Goal: Task Accomplishment & Management: Manage account settings

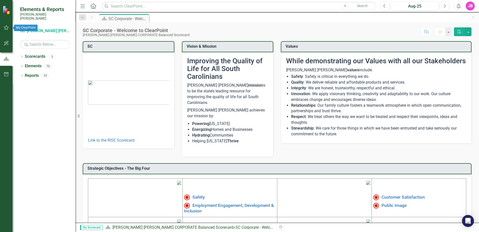
click at [10, 27] on button "button" at bounding box center [6, 28] width 11 height 11
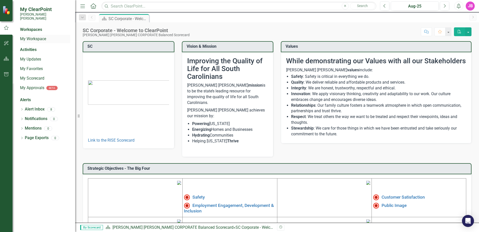
click at [30, 36] on link "My Workspace" at bounding box center [45, 39] width 50 height 6
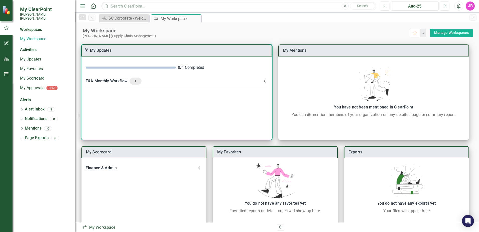
click at [134, 80] on span "1" at bounding box center [136, 81] width 8 height 5
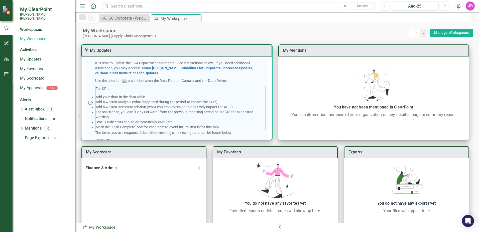
scroll to position [72, 0]
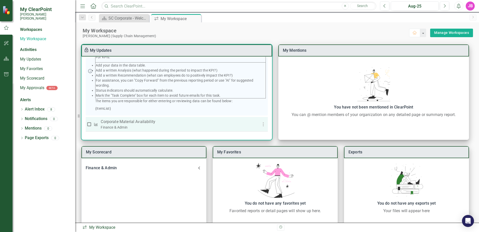
click at [132, 123] on p "Corporate Material Availability" at bounding box center [175, 122] width 148 height 6
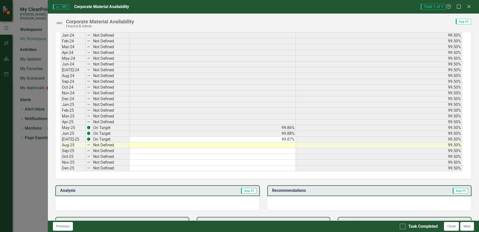
scroll to position [226, 0]
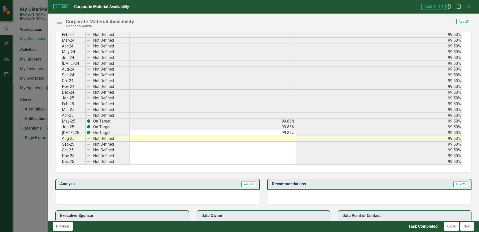
click at [276, 140] on td at bounding box center [213, 139] width 167 height 6
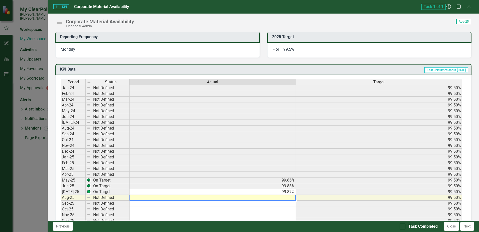
scroll to position [176, 0]
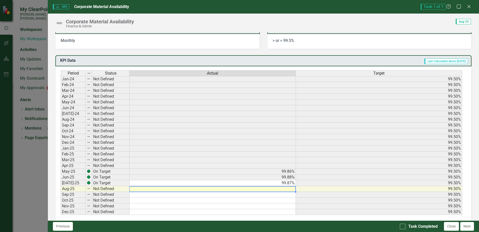
click at [268, 189] on td at bounding box center [213, 189] width 167 height 6
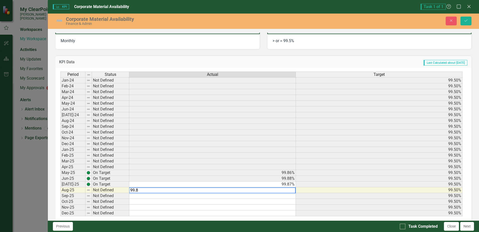
type textarea "99.82"
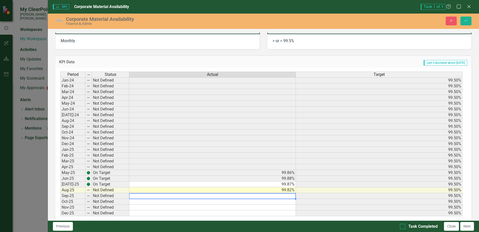
click at [420, 226] on div "Task Completed" at bounding box center [423, 226] width 29 height 6
click at [403, 226] on input "Task Completed" at bounding box center [401, 224] width 3 height 3
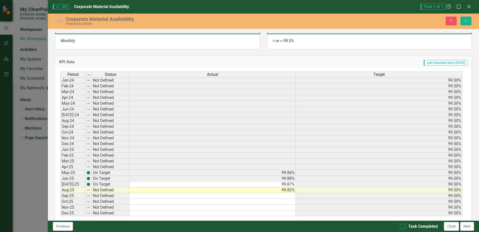
checkbox input "true"
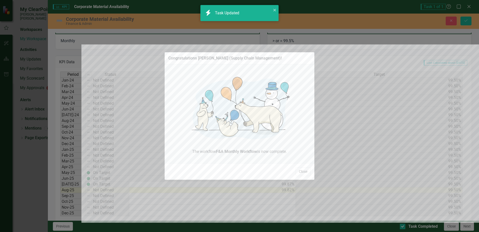
checkbox input "true"
click at [306, 173] on button "Close" at bounding box center [303, 171] width 15 height 9
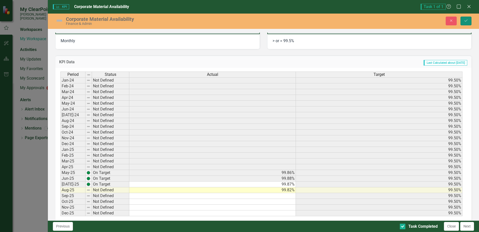
click at [468, 22] on icon "Save" at bounding box center [466, 21] width 5 height 4
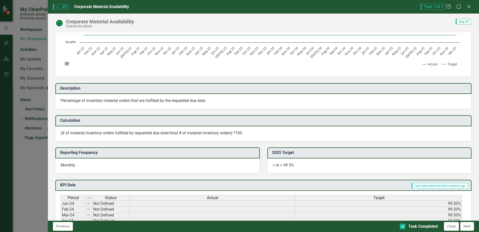
scroll to position [0, 0]
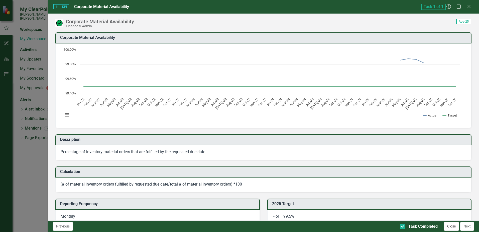
click at [450, 223] on button "Close" at bounding box center [451, 226] width 15 height 9
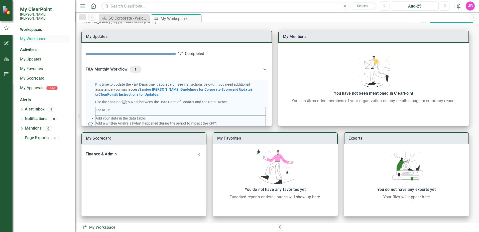
click at [29, 35] on div "My Workspace" at bounding box center [45, 39] width 50 height 8
click at [33, 36] on link "My Workspace" at bounding box center [45, 39] width 50 height 6
click at [28, 56] on link "My Updates" at bounding box center [45, 59] width 50 height 6
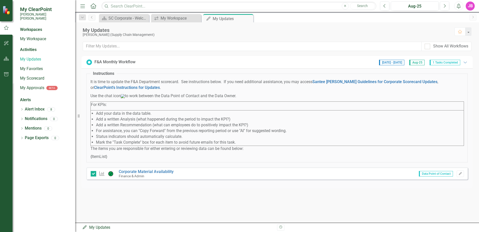
click at [35, 48] on div "Activities" at bounding box center [45, 50] width 50 height 6
click at [35, 36] on link "My Workspace" at bounding box center [45, 39] width 50 height 6
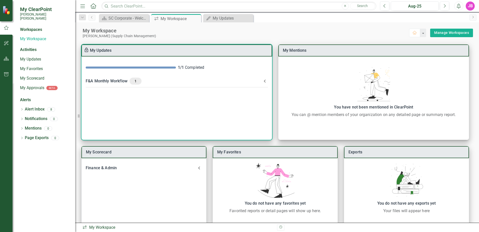
click at [267, 81] on icon at bounding box center [265, 81] width 6 height 6
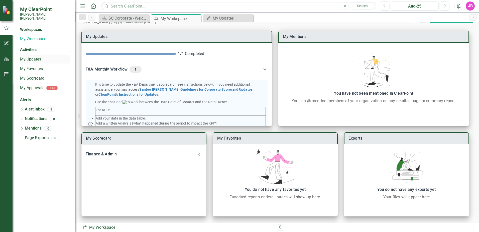
click at [35, 56] on link "My Updates" at bounding box center [45, 59] width 50 height 6
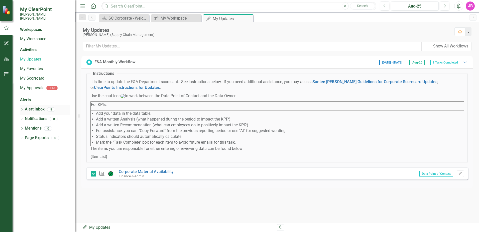
click at [40, 108] on link "Alert Inbox" at bounding box center [35, 109] width 20 height 6
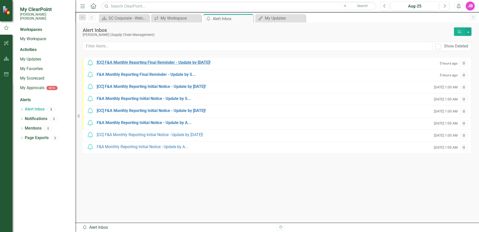
click at [202, 64] on div "[CC] F&A Monthly Reporting Final Reminder - Update by [DATE]!" at bounding box center [154, 63] width 114 height 6
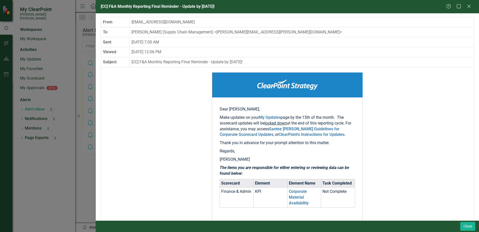
click at [473, 7] on div "Help Maximize Close" at bounding box center [461, 7] width 28 height 6
click at [469, 8] on icon "Close" at bounding box center [469, 6] width 6 height 5
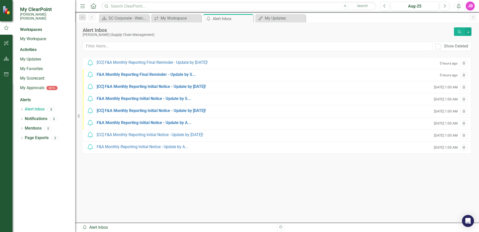
click at [159, 78] on div "Notification F&A Monthly Reporting Final Reminder - Update by S... 5 hours ago …" at bounding box center [277, 75] width 389 height 12
click at [160, 75] on div "F&A Monthly Reporting Final Reminder - Update by S..." at bounding box center [146, 75] width 99 height 6
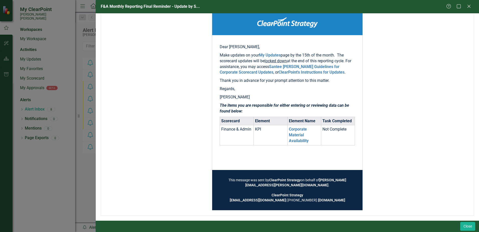
scroll to position [65, 0]
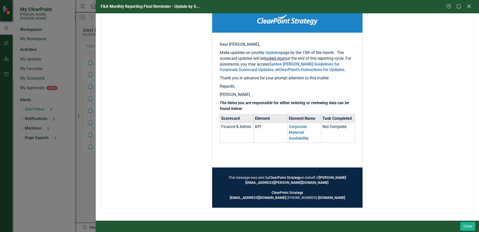
click at [468, 8] on icon at bounding box center [469, 6] width 4 height 4
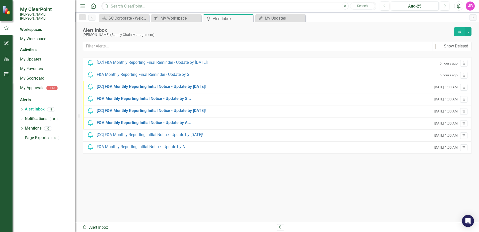
click at [138, 87] on div "[CC] F&A Monthly Reporting Initial Notice - Update by [DATE]!" at bounding box center [151, 87] width 109 height 6
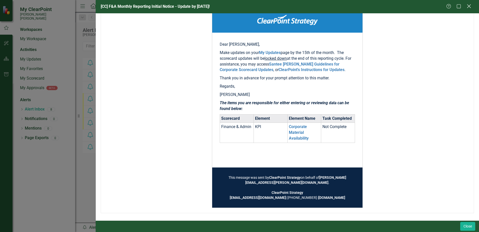
click at [471, 7] on icon "Close" at bounding box center [469, 6] width 6 height 5
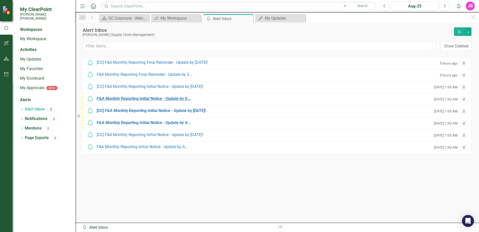
click at [141, 98] on div "F&A Monthly Reporting Initial Notice - Update by S..." at bounding box center [144, 99] width 95 height 6
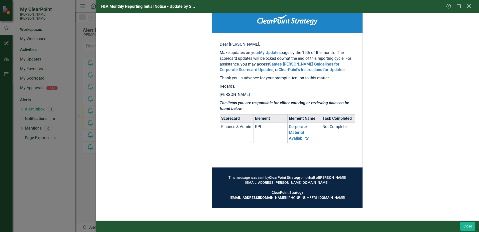
click at [471, 9] on icon "Close" at bounding box center [469, 6] width 6 height 5
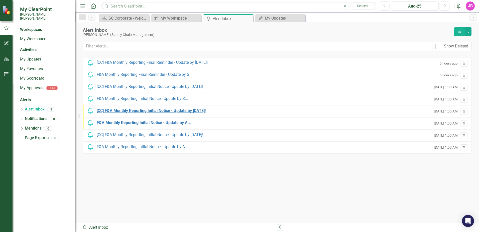
click at [159, 112] on div "[CC] F&A Monthly Reporting Initial Notice - Update by [DATE]!" at bounding box center [151, 111] width 109 height 6
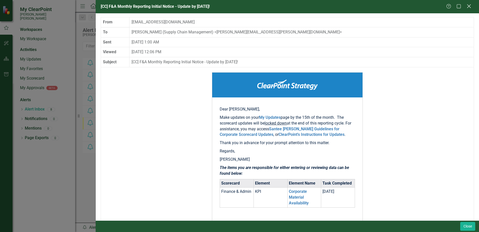
click at [469, 7] on icon at bounding box center [469, 6] width 4 height 4
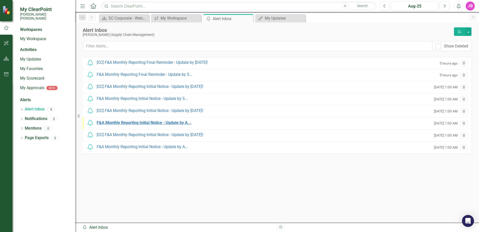
click at [165, 123] on div "F&A Monthly Reporting Initial Notice - Update by A..." at bounding box center [144, 123] width 95 height 6
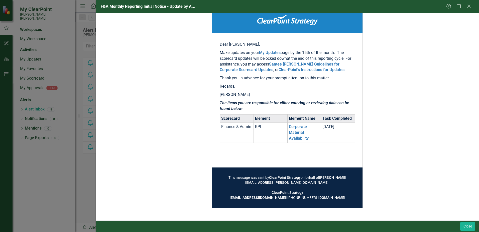
scroll to position [0, 0]
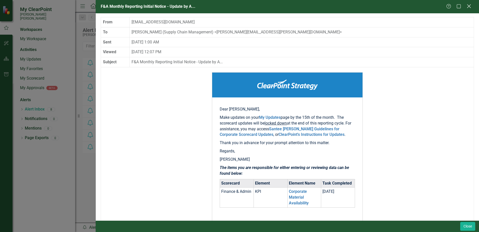
click at [469, 6] on icon at bounding box center [469, 6] width 4 height 4
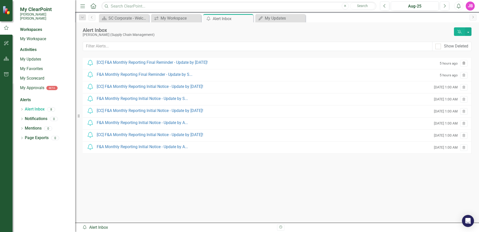
click at [463, 63] on icon "Trash" at bounding box center [464, 63] width 4 height 3
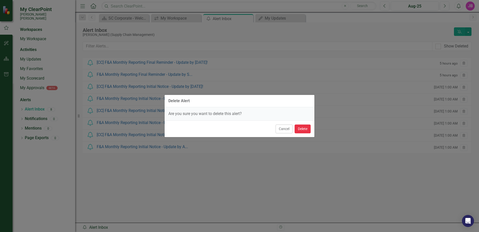
click at [309, 129] on button "Delete" at bounding box center [303, 128] width 16 height 9
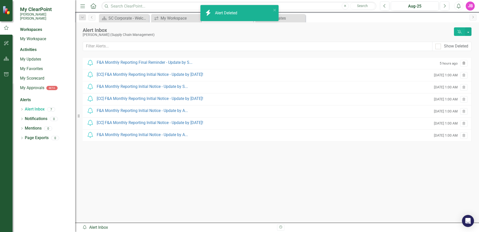
click at [466, 63] on button "Trash" at bounding box center [464, 63] width 7 height 7
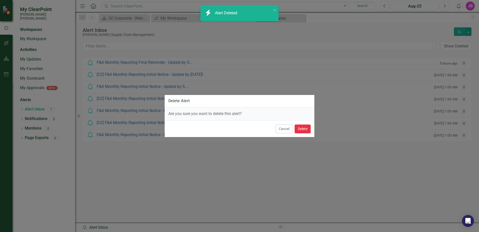
click at [302, 130] on button "Delete" at bounding box center [303, 128] width 16 height 9
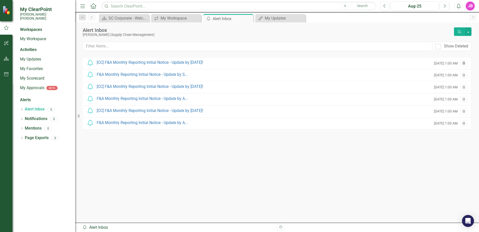
click at [465, 63] on icon "Trash" at bounding box center [464, 63] width 4 height 3
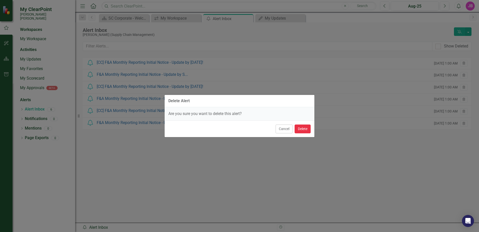
click at [305, 128] on button "Delete" at bounding box center [303, 128] width 16 height 9
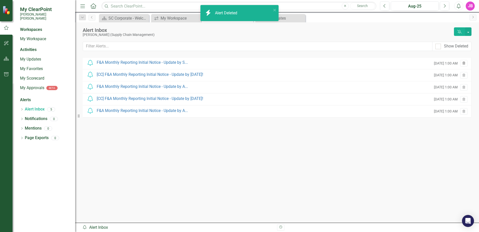
click at [466, 64] on icon "Trash" at bounding box center [464, 63] width 4 height 3
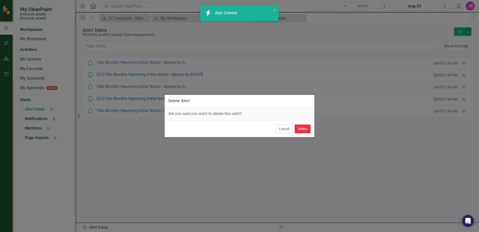
click at [302, 128] on button "Delete" at bounding box center [303, 128] width 16 height 9
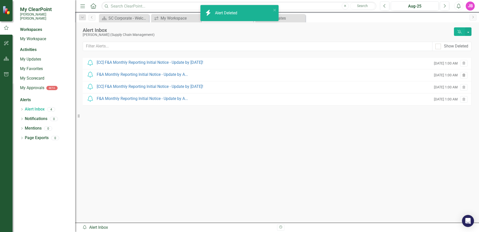
click at [463, 74] on icon "Trash" at bounding box center [464, 75] width 4 height 3
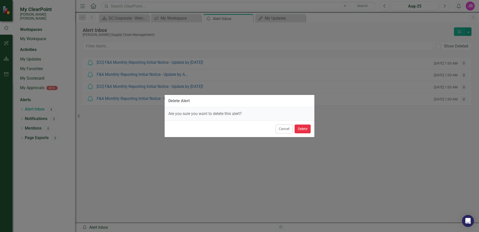
click at [307, 125] on button "Delete" at bounding box center [303, 128] width 16 height 9
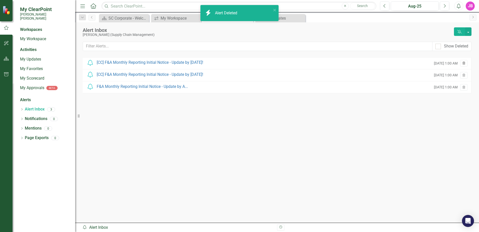
click at [466, 64] on button "Trash" at bounding box center [464, 63] width 7 height 7
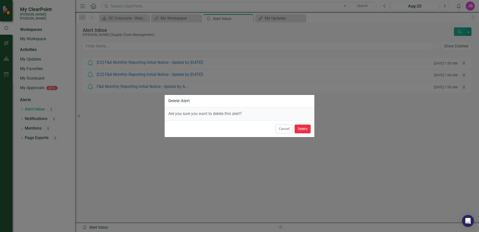
click at [300, 130] on button "Delete" at bounding box center [303, 128] width 16 height 9
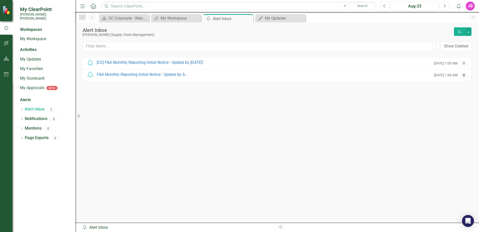
click at [465, 73] on button "Trash" at bounding box center [464, 75] width 7 height 7
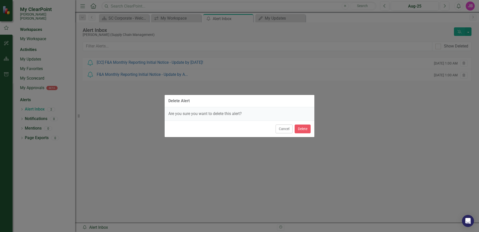
click at [301, 134] on div "Cancel Delete" at bounding box center [240, 128] width 150 height 17
click at [301, 130] on button "Delete" at bounding box center [303, 128] width 16 height 9
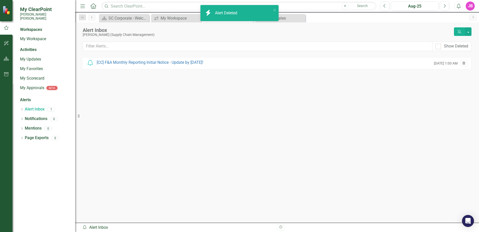
click at [467, 64] on button "Trash" at bounding box center [464, 63] width 7 height 7
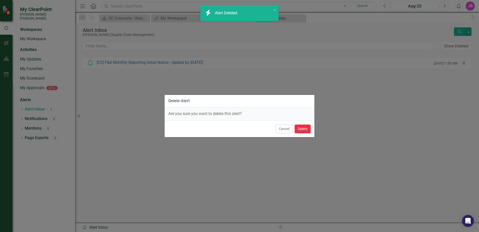
click at [303, 126] on button "Delete" at bounding box center [303, 128] width 16 height 9
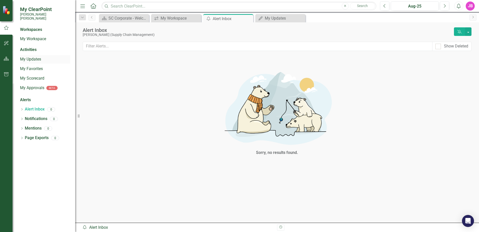
click at [41, 58] on link "My Updates" at bounding box center [45, 59] width 50 height 6
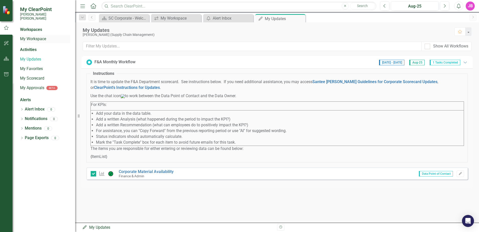
click at [38, 36] on link "My Workspace" at bounding box center [45, 39] width 50 height 6
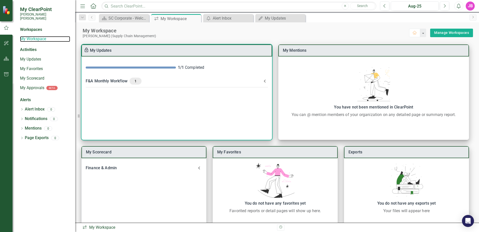
scroll to position [14, 0]
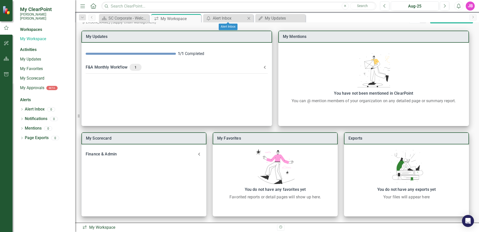
click at [248, 17] on icon "Close" at bounding box center [248, 18] width 5 height 4
click at [250, 16] on icon "Close" at bounding box center [248, 18] width 5 height 4
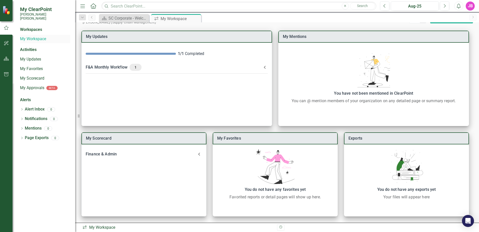
click at [37, 36] on link "My Workspace" at bounding box center [45, 39] width 50 height 6
click at [4, 43] on icon "button" at bounding box center [6, 43] width 5 height 4
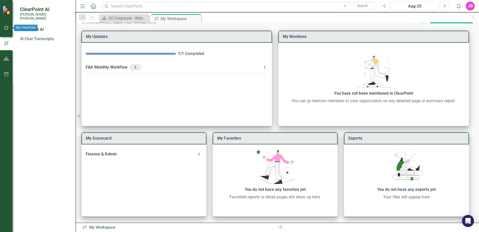
click at [8, 27] on icon "button" at bounding box center [6, 28] width 5 height 4
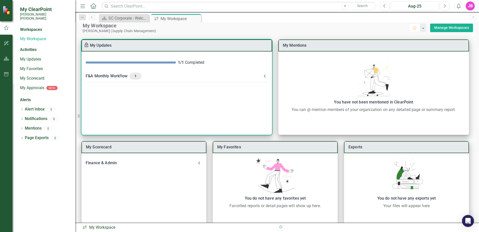
scroll to position [0, 0]
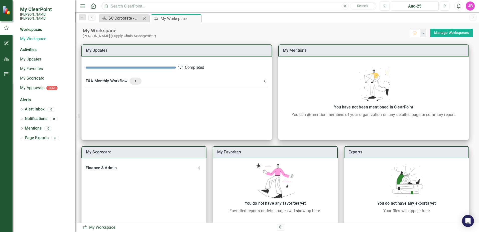
click at [131, 18] on div "SC Corporate - Welcome to ClearPoint" at bounding box center [125, 18] width 33 height 6
